Goal: Task Accomplishment & Management: Manage account settings

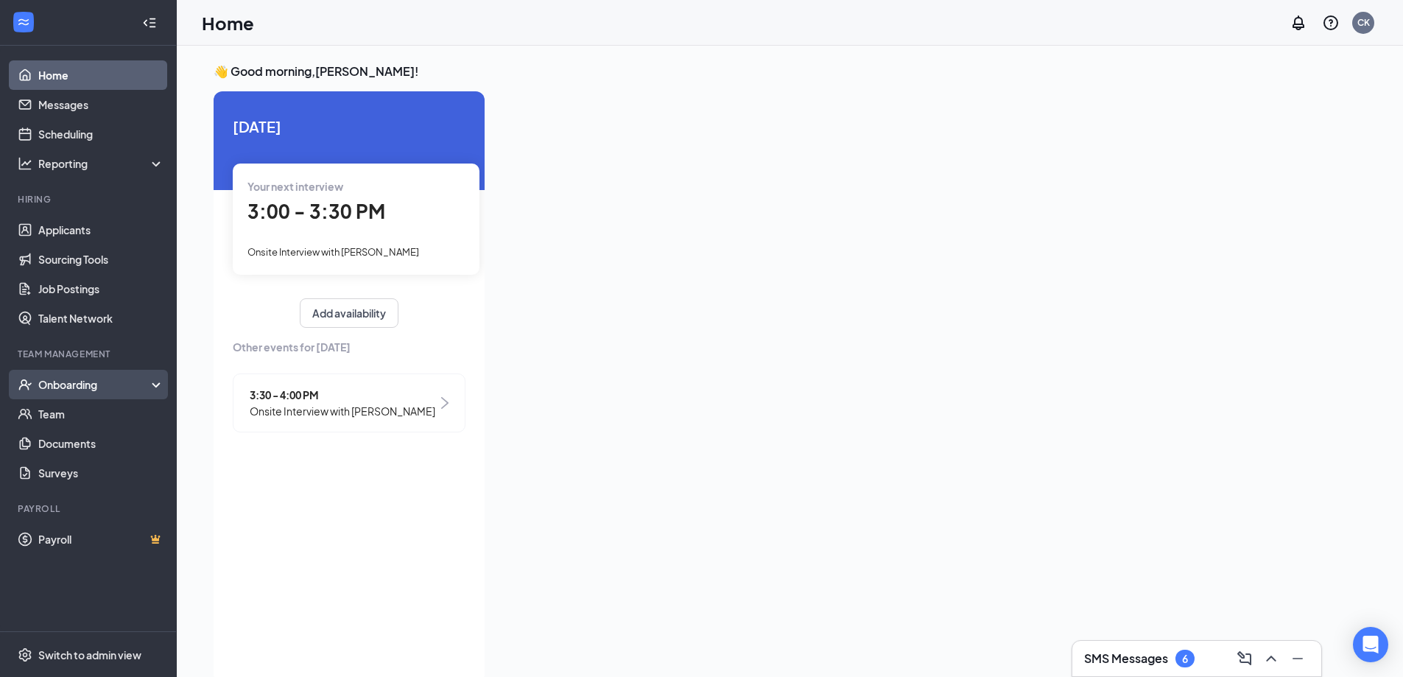
click at [95, 378] on div "Onboarding" at bounding box center [94, 384] width 113 height 15
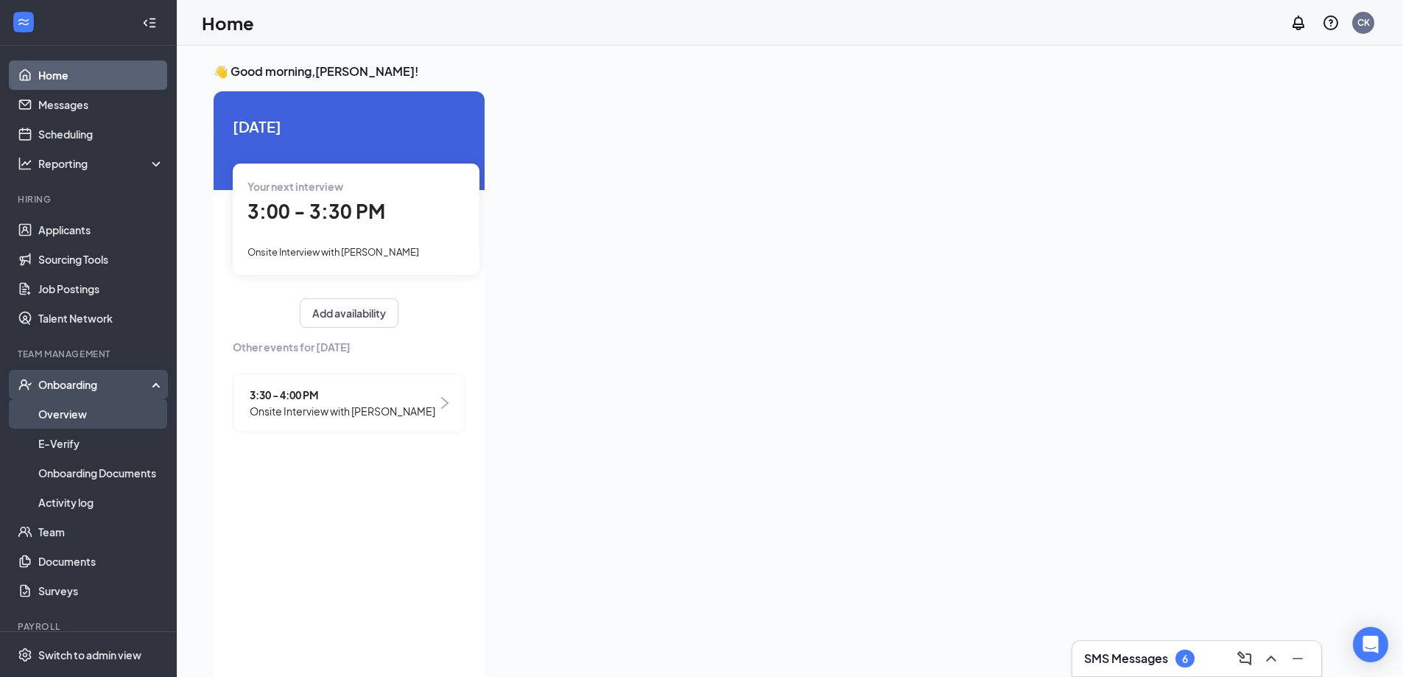
click at [73, 411] on link "Overview" at bounding box center [101, 413] width 126 height 29
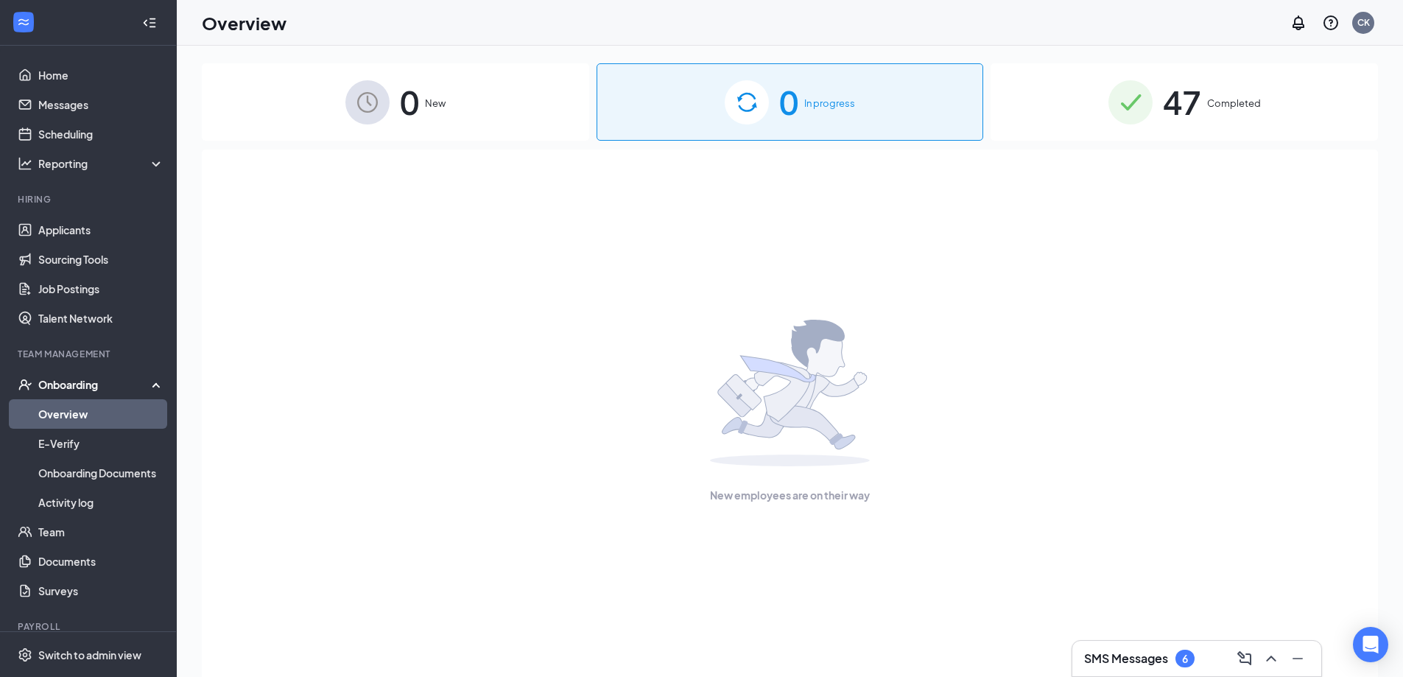
click at [1181, 107] on span "47" at bounding box center [1182, 102] width 38 height 51
